Goal: Transaction & Acquisition: Purchase product/service

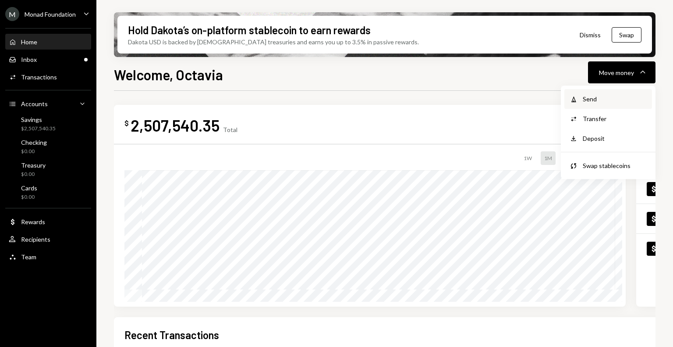
click at [586, 98] on div "Send" at bounding box center [615, 98] width 64 height 9
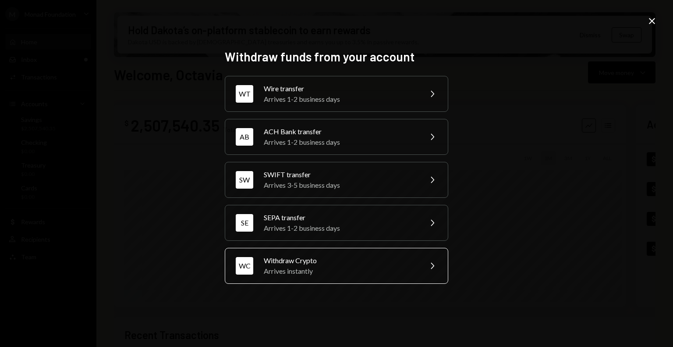
click at [333, 266] on div "Arrives instantly" at bounding box center [340, 271] width 153 height 11
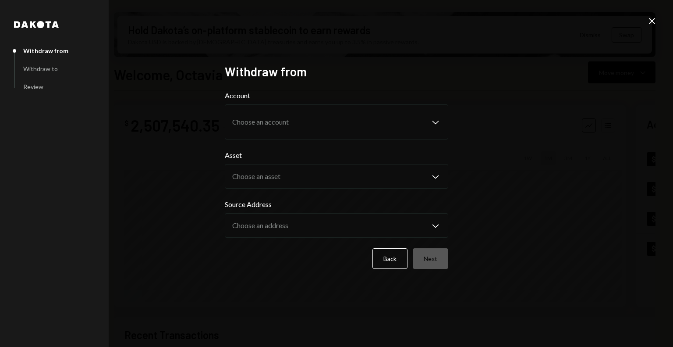
click at [651, 18] on icon "Close" at bounding box center [652, 21] width 11 height 11
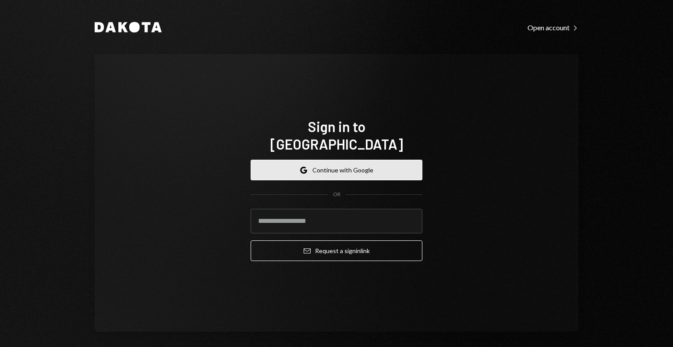
click at [285, 163] on button "Google Continue with Google" at bounding box center [337, 170] width 172 height 21
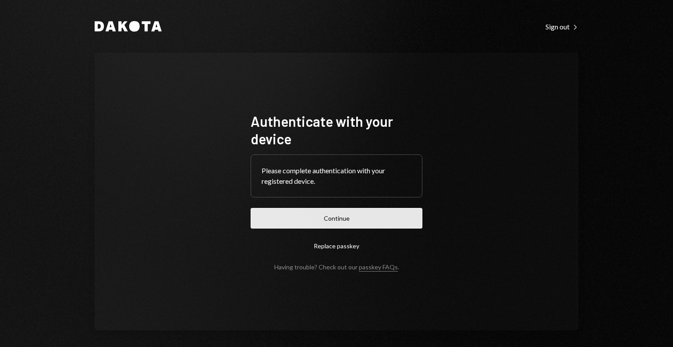
click at [347, 222] on button "Continue" at bounding box center [337, 218] width 172 height 21
click at [298, 225] on button "Continue" at bounding box center [337, 218] width 172 height 21
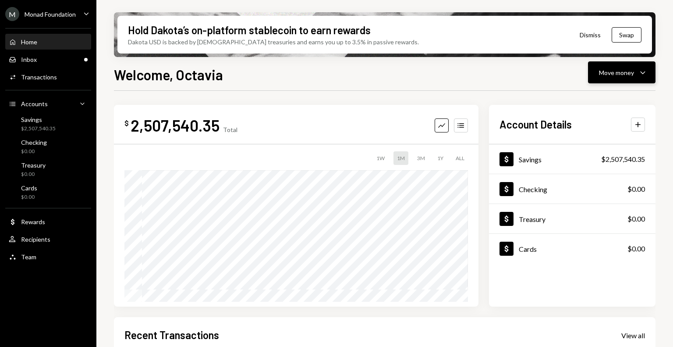
click at [632, 82] on button "Move money Caret Down" at bounding box center [621, 72] width 67 height 22
click at [590, 98] on div "Send" at bounding box center [615, 98] width 64 height 9
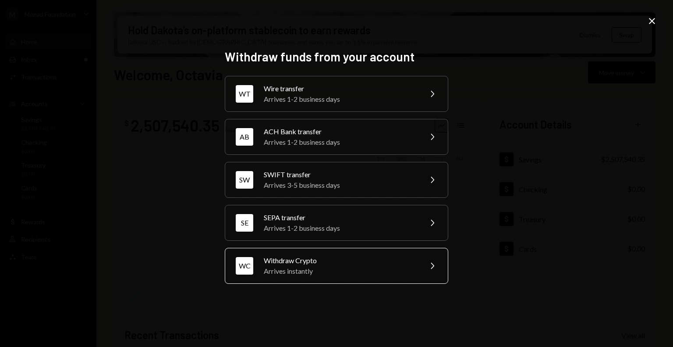
click at [323, 255] on div "Withdraw Crypto" at bounding box center [340, 260] width 153 height 11
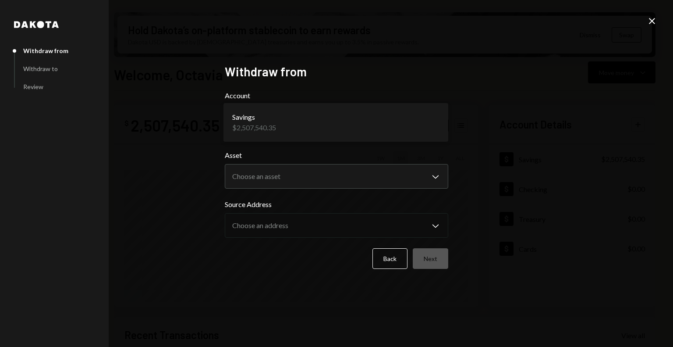
click at [343, 126] on body "M Monad Foundation Caret Down Home Home Inbox Inbox Activities Transactions Acc…" at bounding box center [336, 173] width 673 height 347
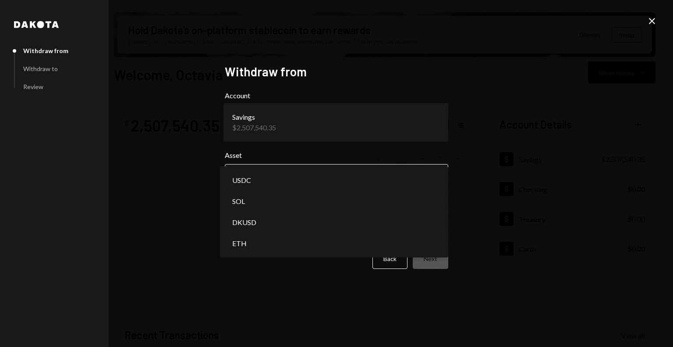
click at [304, 177] on body "M Monad Foundation Caret Down Home Home Inbox Inbox Activities Transactions Acc…" at bounding box center [336, 173] width 673 height 347
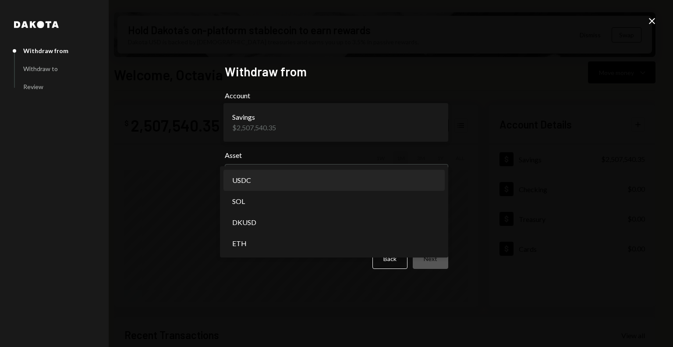
select select "****"
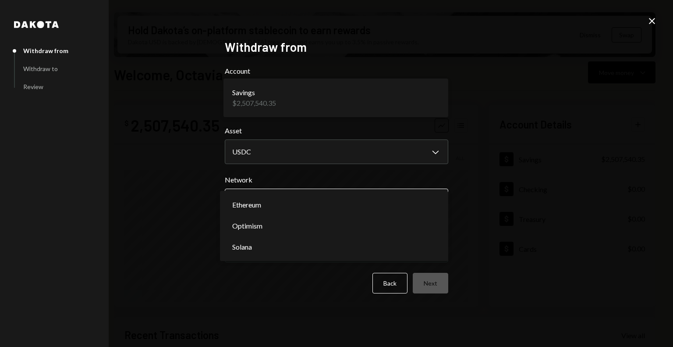
click at [280, 199] on body "M Monad Foundation Caret Down Home Home Inbox Inbox Activities Transactions Acc…" at bounding box center [336, 173] width 673 height 347
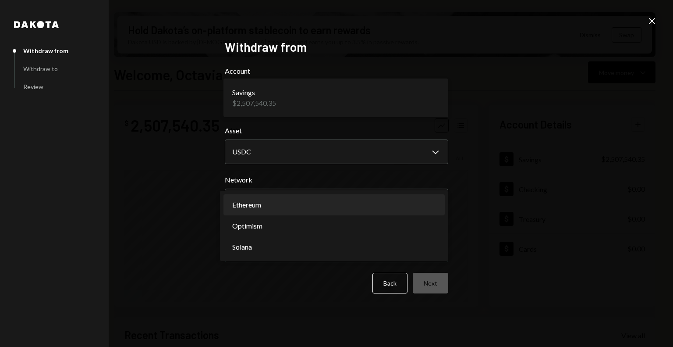
select select "**********"
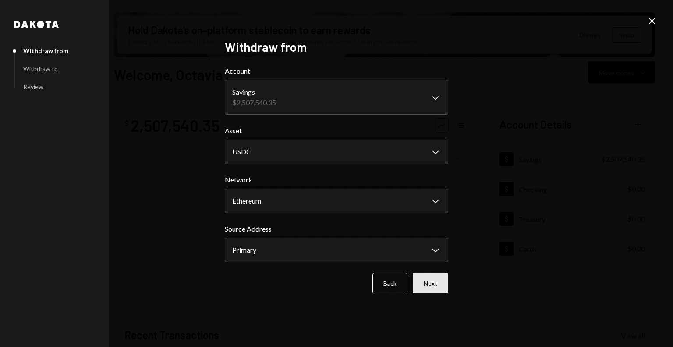
click at [428, 283] on button "Next" at bounding box center [430, 283] width 35 height 21
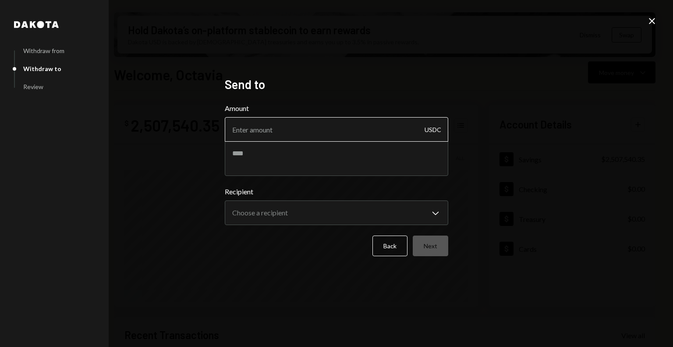
click at [367, 132] on input "Amount" at bounding box center [337, 129] width 224 height 25
type input "20000"
click at [346, 149] on textarea at bounding box center [337, 158] width 224 height 35
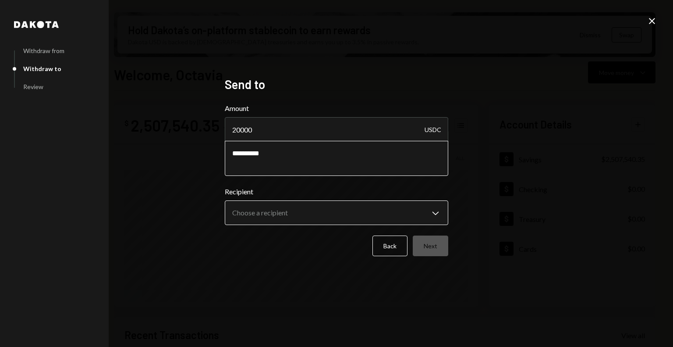
type textarea "**********"
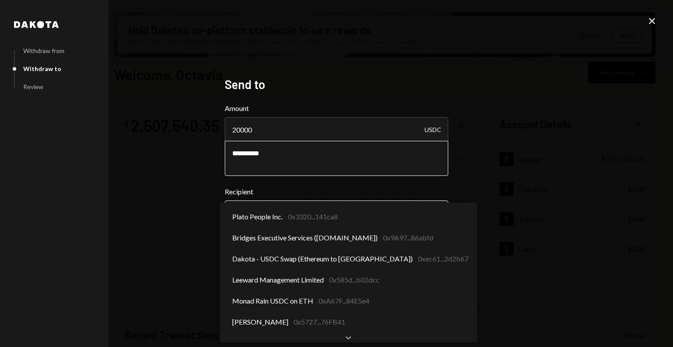
click at [328, 214] on body "M Monad Foundation Caret Down Home Home Inbox Inbox Activities Transactions Acc…" at bounding box center [336, 173] width 673 height 347
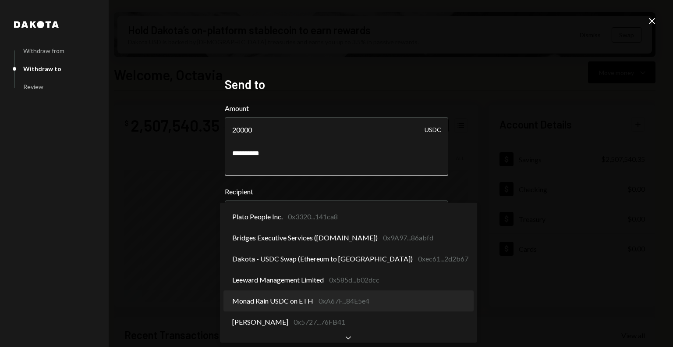
select select "**********"
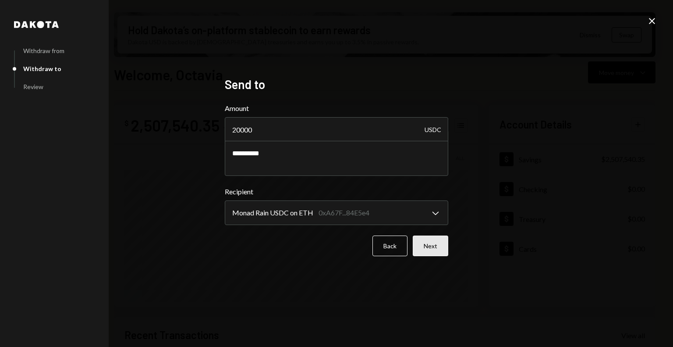
click at [424, 248] on button "Next" at bounding box center [430, 245] width 35 height 21
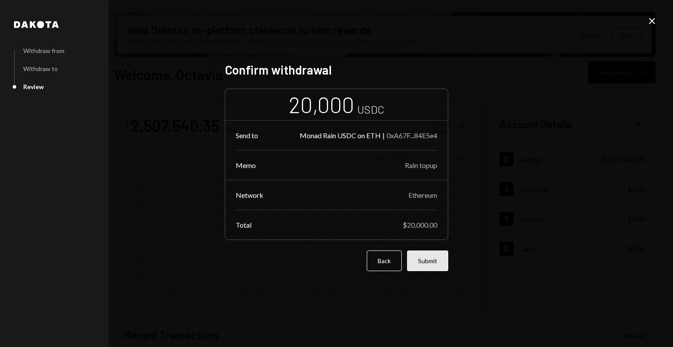
click at [426, 259] on button "Submit" at bounding box center [427, 260] width 41 height 21
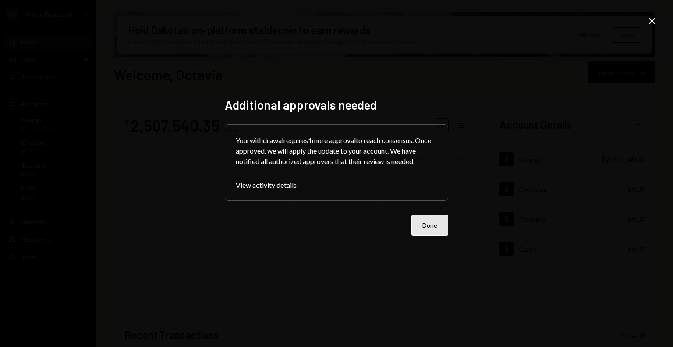
click at [422, 226] on button "Done" at bounding box center [430, 225] width 37 height 21
